Goal: Check status: Check status

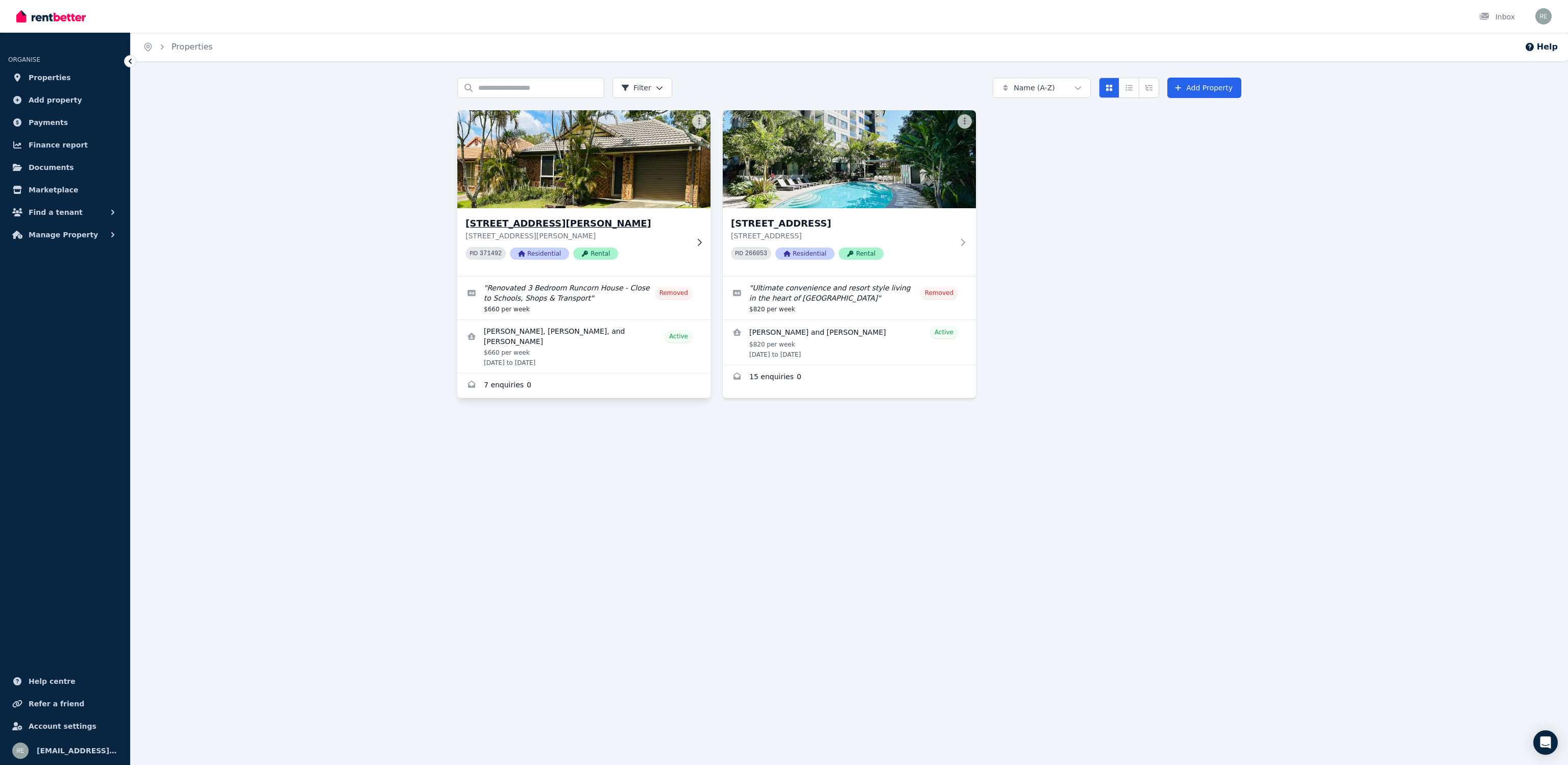
click at [599, 232] on p "[STREET_ADDRESS][PERSON_NAME]" at bounding box center [576, 235] width 222 height 10
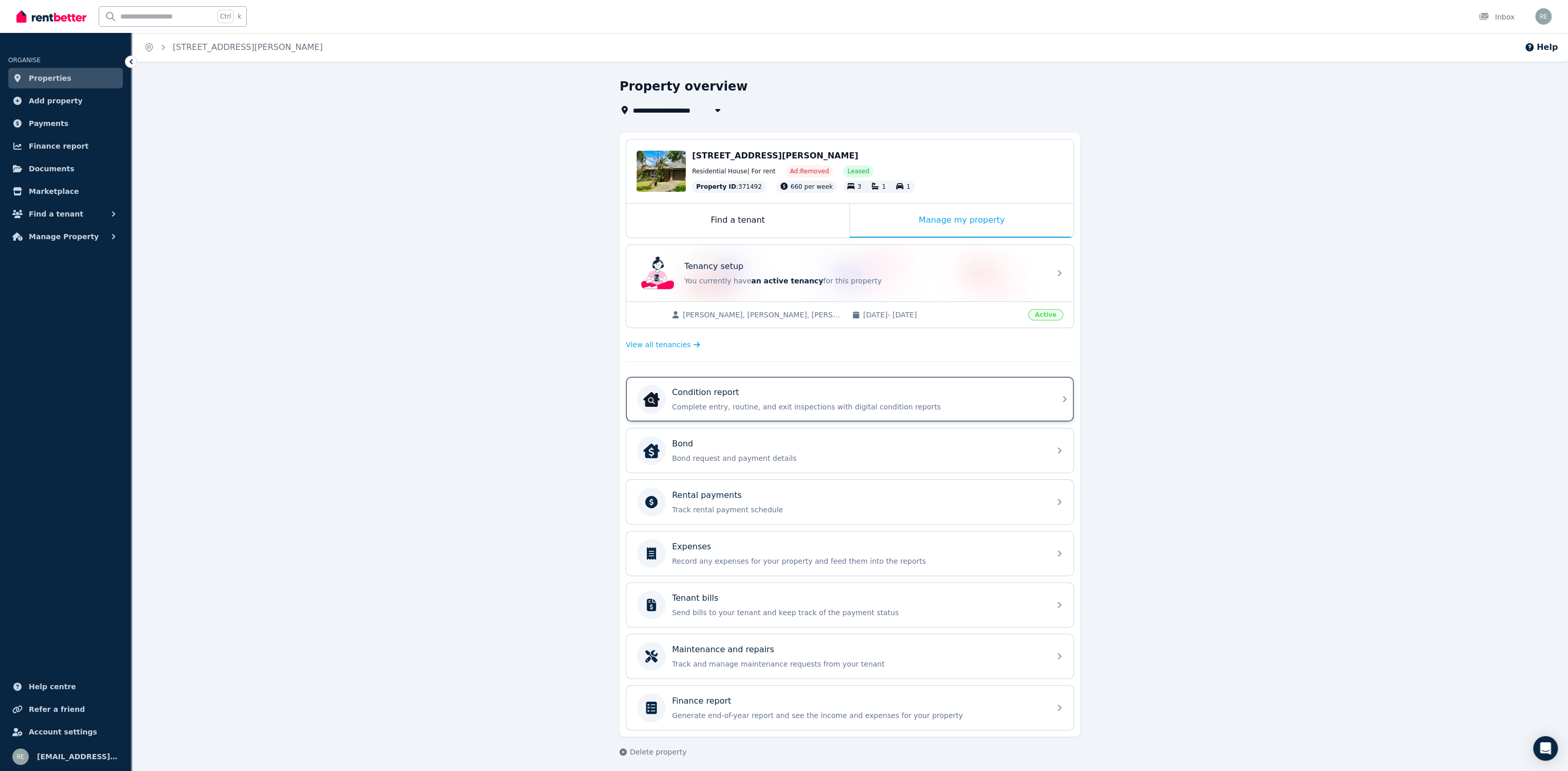
click at [976, 396] on div "Condition report" at bounding box center [858, 392] width 372 height 13
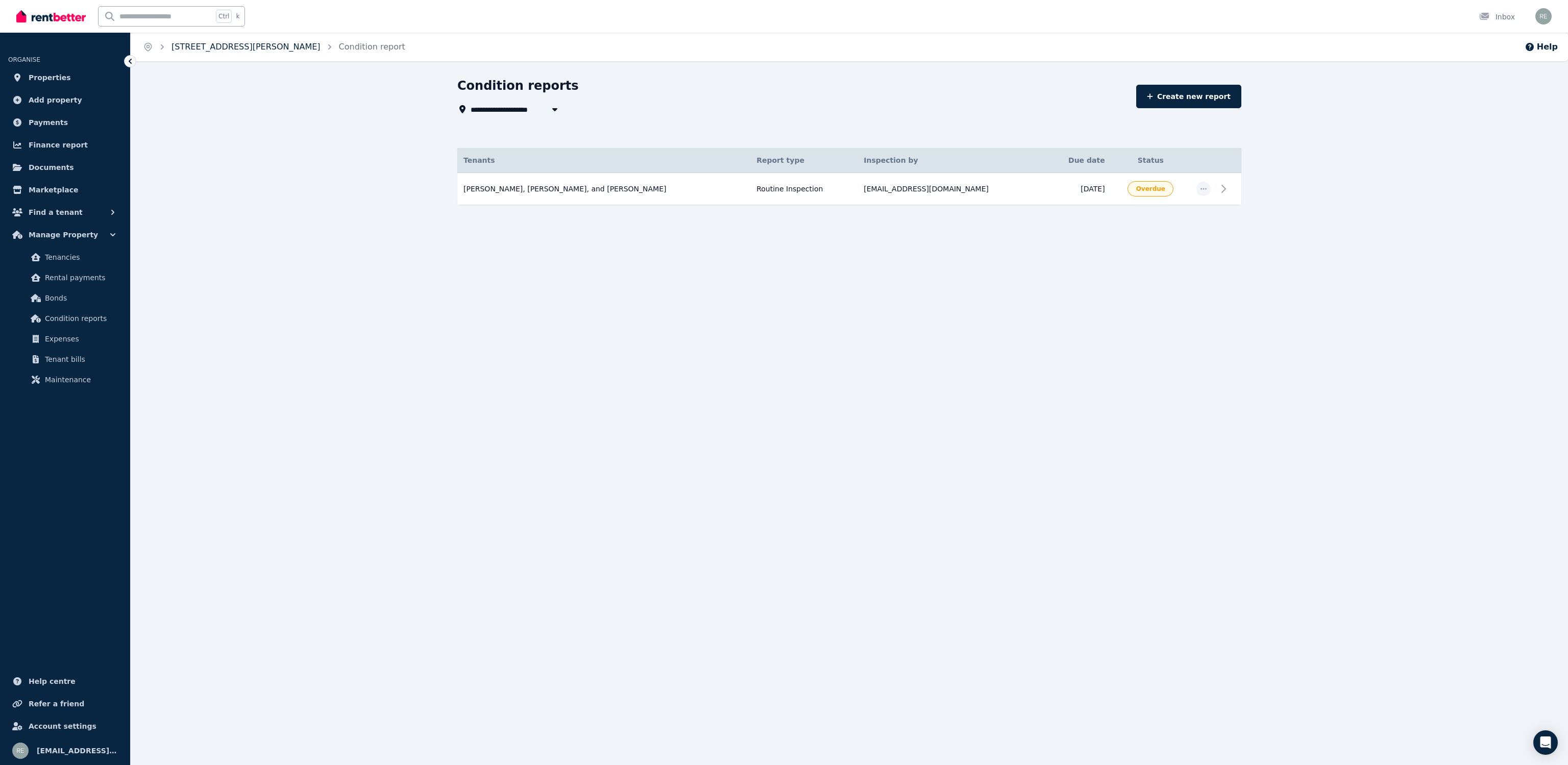
click at [189, 45] on link "[STREET_ADDRESS][PERSON_NAME]" at bounding box center [245, 46] width 149 height 10
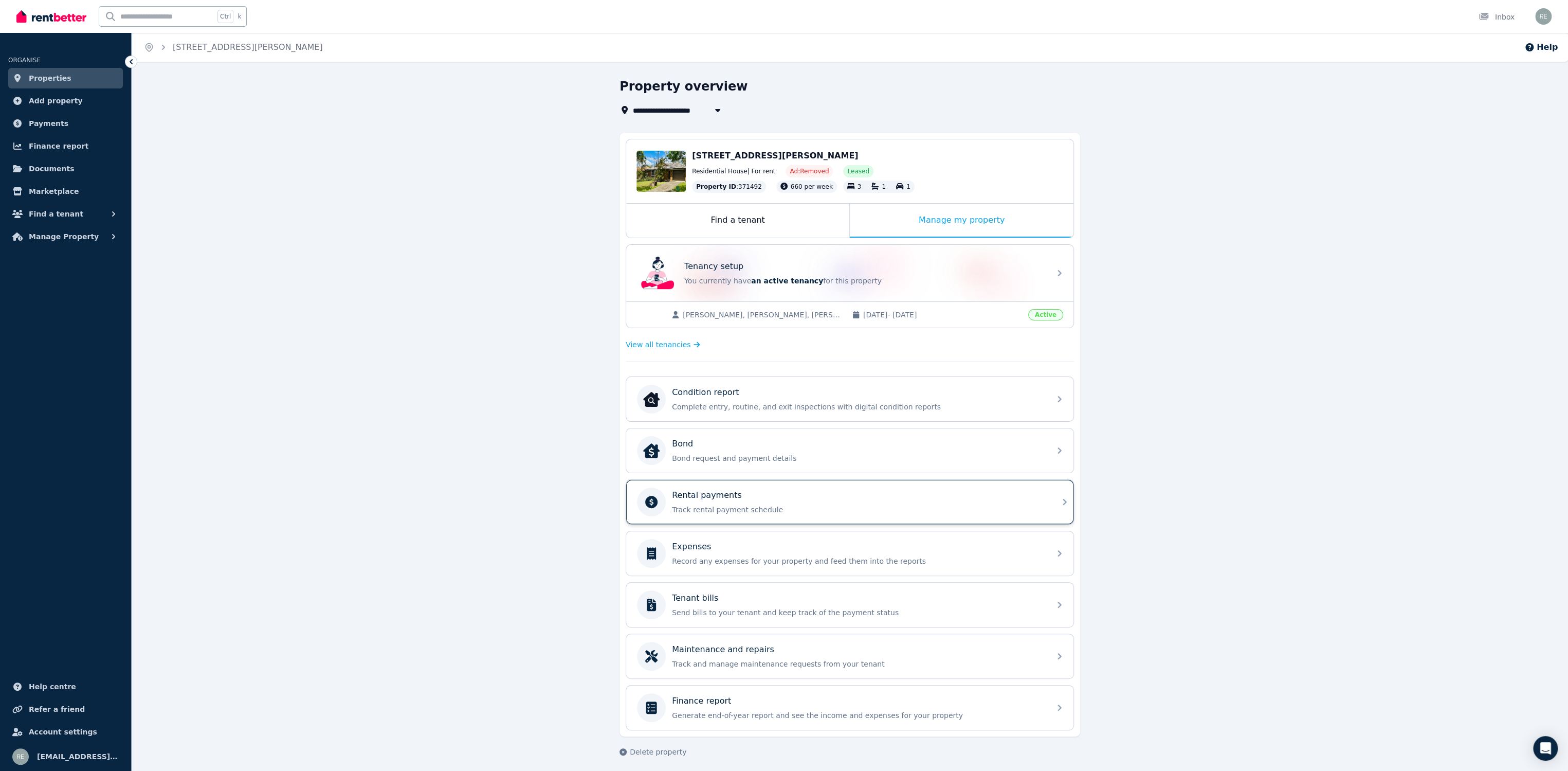
click at [812, 506] on p "Track rental payment schedule" at bounding box center [858, 509] width 372 height 10
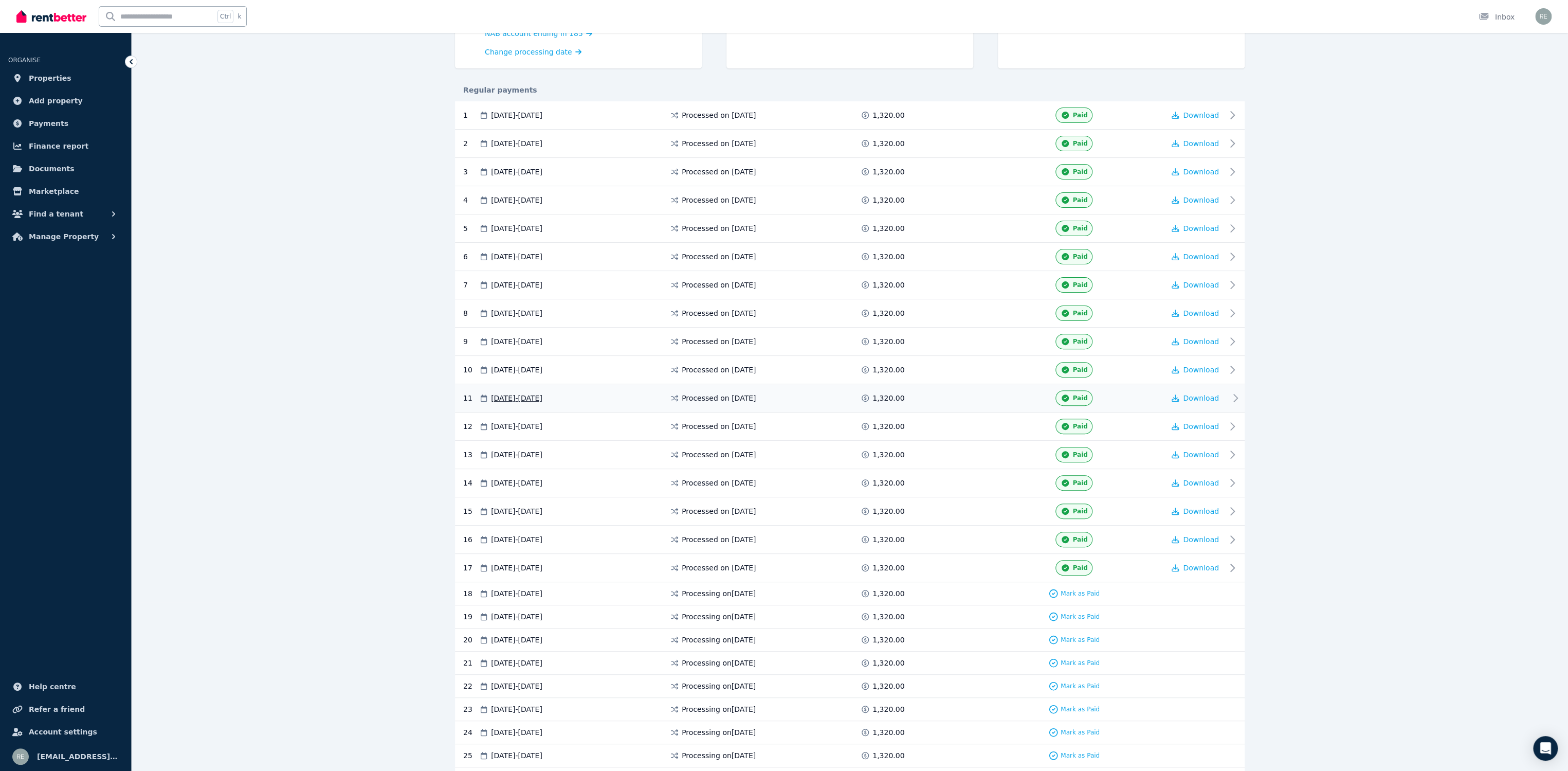
scroll to position [241, 0]
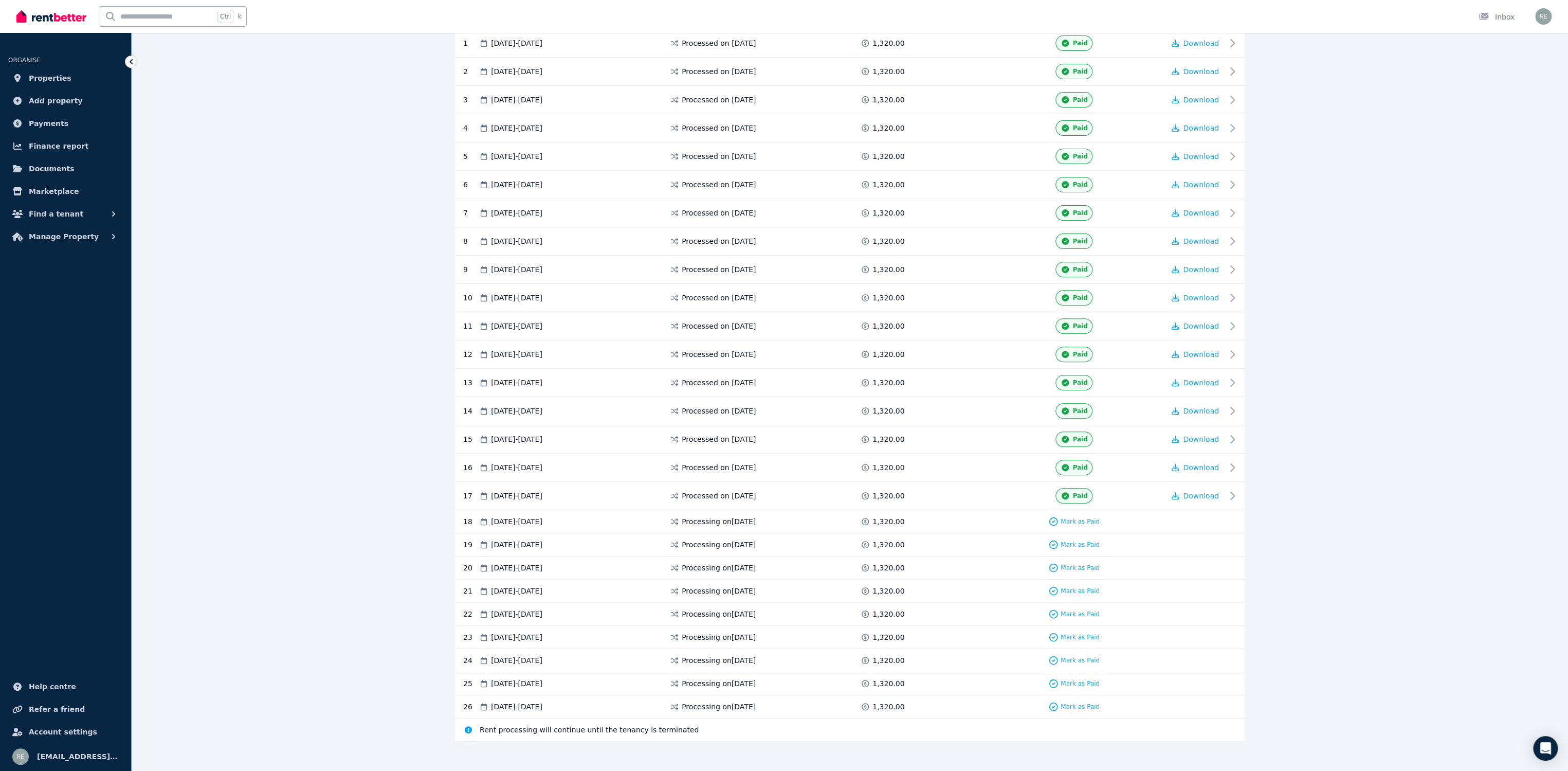
click at [1296, 320] on div "**********" at bounding box center [850, 308] width 1437 height 941
drag, startPoint x: 722, startPoint y: 513, endPoint x: 922, endPoint y: 515, distance: 200.0
click at [922, 515] on div "18 [DATE] - [DATE] Processing on [DATE] 1,320.00 Mark as Paid" at bounding box center [850, 522] width 789 height 23
click at [922, 516] on span at bounding box center [945, 521] width 77 height 10
